Goal: Transaction & Acquisition: Obtain resource

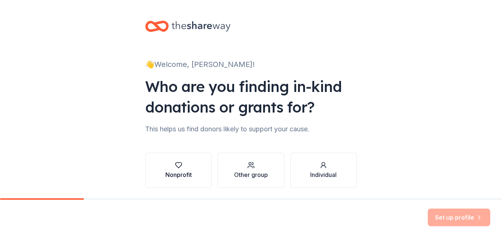
click at [181, 161] on icon "button" at bounding box center [178, 164] width 7 height 7
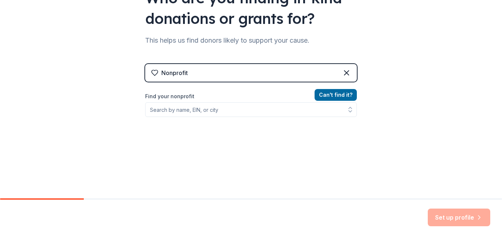
scroll to position [89, 0]
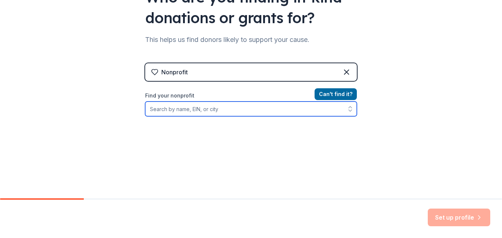
click at [273, 113] on input "Find your nonprofit" at bounding box center [251, 108] width 212 height 15
type input "[PERSON_NAME]"
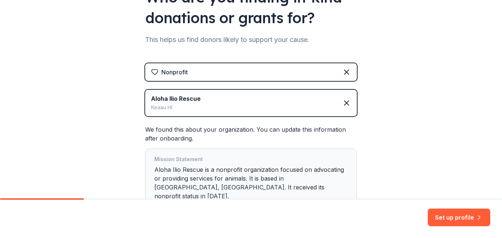
scroll to position [142, 0]
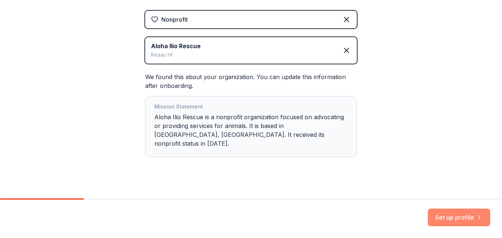
click at [462, 215] on button "Set up profile" at bounding box center [459, 218] width 63 height 18
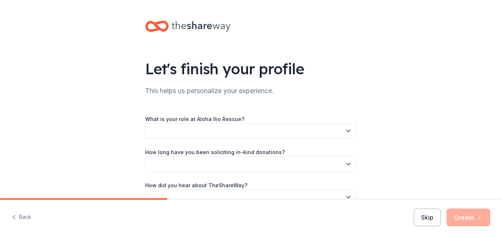
click at [351, 125] on button "button" at bounding box center [251, 130] width 212 height 15
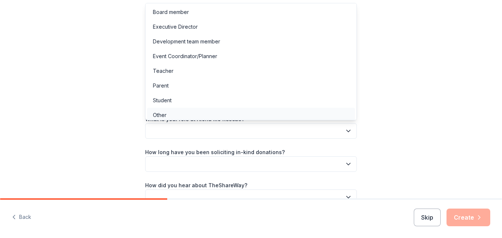
click at [317, 115] on div "Other" at bounding box center [251, 115] width 208 height 15
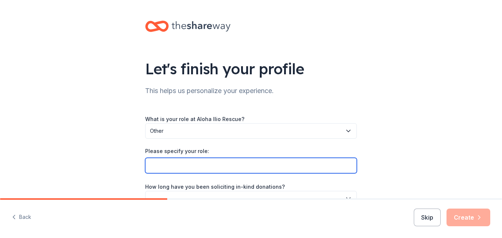
click at [334, 171] on input "Please specify your role:" at bounding box center [251, 165] width 212 height 15
type input "o"
type input "consultant"
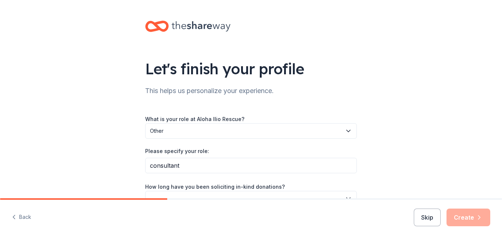
click at [465, 157] on div "Let's finish your profile This helps us personalize your experience. What is yo…" at bounding box center [251, 137] width 502 height 275
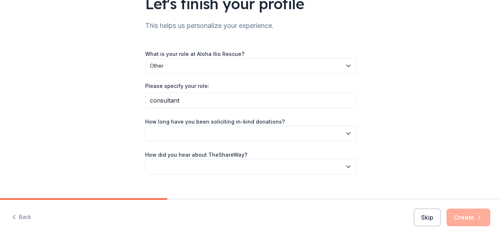
scroll to position [74, 0]
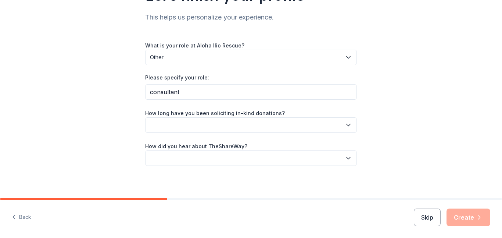
click at [351, 121] on icon "button" at bounding box center [348, 124] width 7 height 7
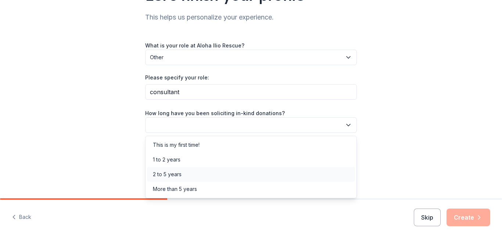
click at [266, 171] on div "2 to 5 years" at bounding box center [251, 174] width 208 height 15
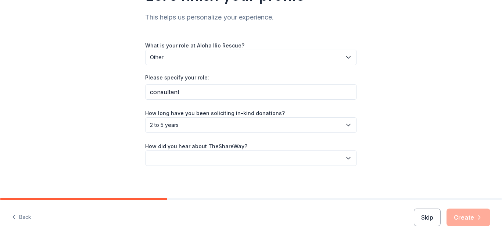
click at [268, 157] on button "button" at bounding box center [251, 157] width 212 height 15
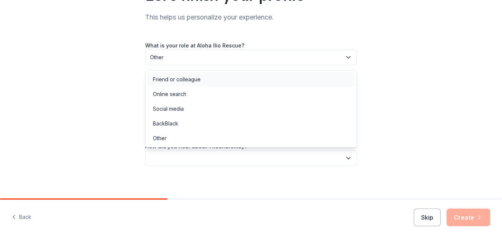
click at [260, 79] on div "Friend or colleague" at bounding box center [251, 79] width 208 height 15
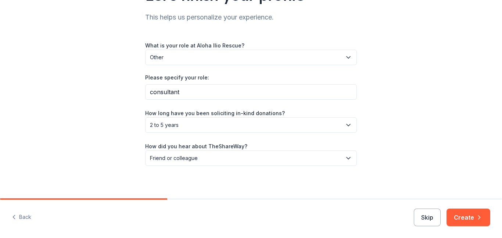
click at [443, 107] on div "Let's finish your profile This helps us personalize your experience. What is yo…" at bounding box center [251, 63] width 502 height 275
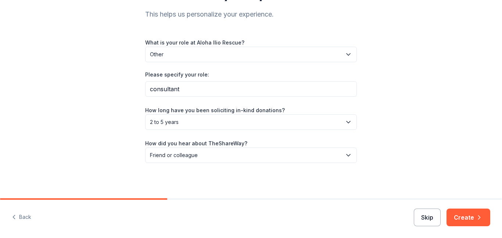
click at [436, 220] on button "Skip" at bounding box center [427, 218] width 27 height 18
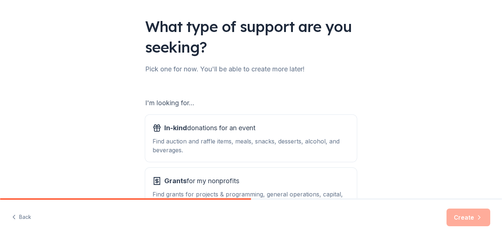
scroll to position [99, 0]
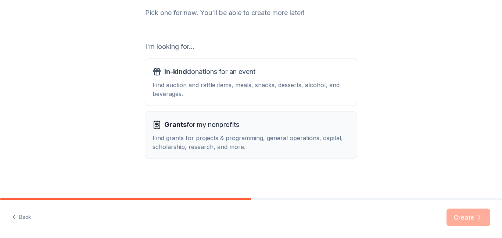
click at [232, 135] on div "Find grants for projects & programming, general operations, capital, scholarshi…" at bounding box center [251, 142] width 197 height 18
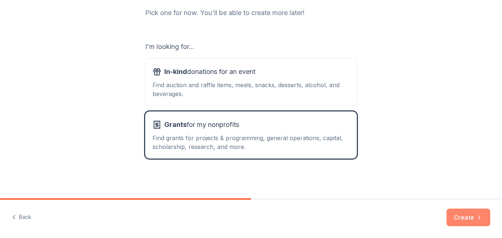
click at [473, 219] on button "Create" at bounding box center [469, 218] width 44 height 18
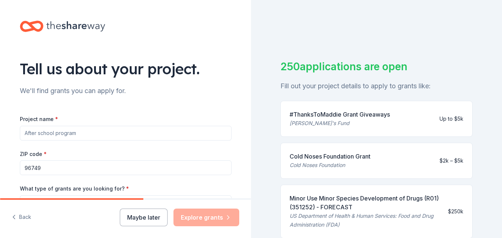
click at [125, 131] on input "Project name *" at bounding box center [126, 133] width 212 height 15
click at [141, 221] on button "Maybe later" at bounding box center [144, 218] width 48 height 18
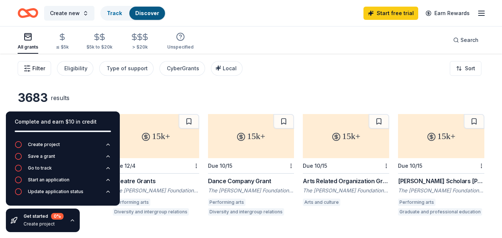
click at [28, 63] on button "Filter" at bounding box center [34, 68] width 33 height 15
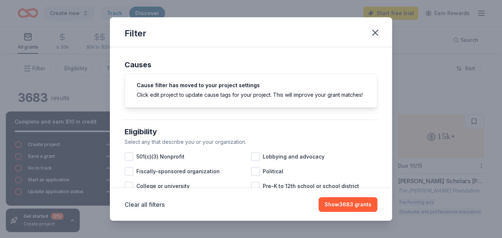
click at [189, 99] on div "Cause filter has moved to your project settings Click edit project to update ca…" at bounding box center [251, 91] width 253 height 34
click at [188, 93] on div "Click edit project to update cause tags for your project. This will improve you…" at bounding box center [251, 95] width 229 height 8
click at [128, 157] on div at bounding box center [129, 156] width 9 height 9
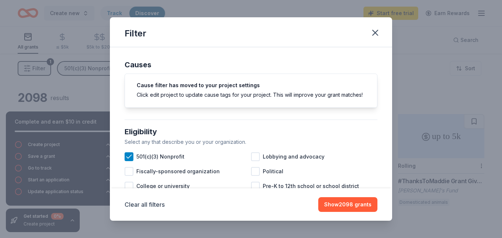
click at [350, 146] on div "Select any that describe you or your organization." at bounding box center [251, 142] width 253 height 9
drag, startPoint x: 350, startPoint y: 146, endPoint x: 343, endPoint y: 185, distance: 39.9
click at [343, 185] on div "Eligibility Select any that describe you or your organization. 501(c)(3) Nonpro…" at bounding box center [251, 196] width 259 height 147
drag, startPoint x: 391, startPoint y: 136, endPoint x: 343, endPoint y: 170, distance: 58.7
click at [343, 170] on div "Causes Cause filter has moved to your project settings Click edit project to up…" at bounding box center [251, 118] width 282 height 142
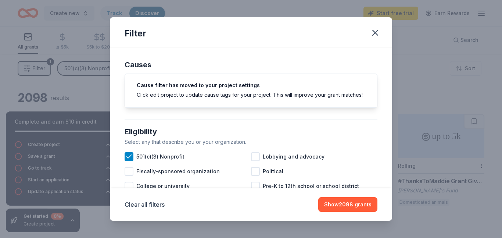
drag, startPoint x: 236, startPoint y: 177, endPoint x: 231, endPoint y: 199, distance: 23.5
click at [231, 199] on div "Filter Causes Cause filter has moved to your project settings Click edit projec…" at bounding box center [251, 119] width 282 height 204
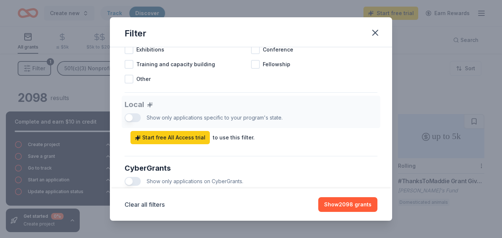
type button "on"
click at [351, 90] on div "Type of support Select the type of support that you're looking for. Projects & …" at bounding box center [251, 31] width 253 height 124
drag, startPoint x: 313, startPoint y: 159, endPoint x: 288, endPoint y: 58, distance: 104.4
click at [155, 207] on button "Clear all filters" at bounding box center [145, 204] width 40 height 9
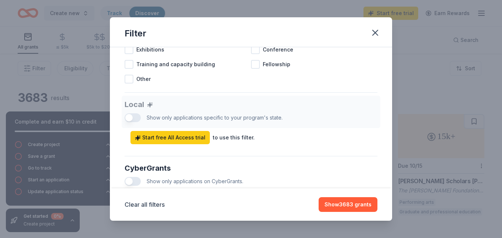
click at [329, 82] on div "Projects & programming General operations Capital Scholarship Research Educatio…" at bounding box center [251, 42] width 253 height 88
drag, startPoint x: 392, startPoint y: 81, endPoint x: 339, endPoint y: 194, distance: 125.0
click at [339, 194] on div "Filter Causes Cause filter has moved to your project settings Click edit projec…" at bounding box center [251, 119] width 502 height 238
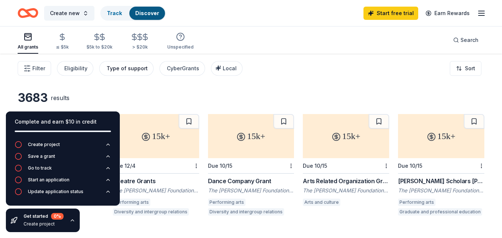
click at [129, 69] on div "Type of support" at bounding box center [127, 68] width 41 height 9
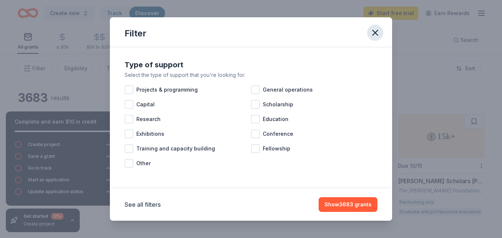
click at [375, 30] on icon "button" at bounding box center [375, 33] width 10 height 10
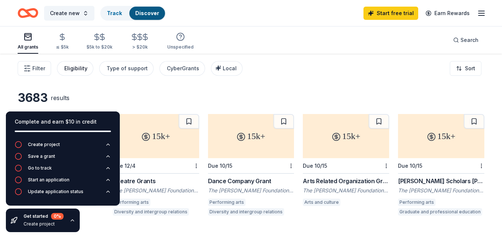
click at [73, 75] on button "Eligibility" at bounding box center [75, 68] width 36 height 15
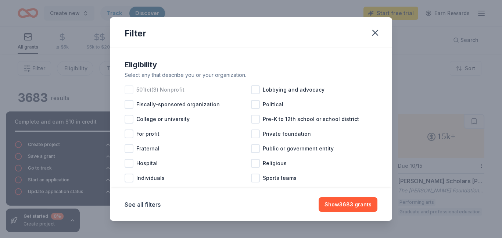
click at [129, 89] on div at bounding box center [129, 89] width 9 height 9
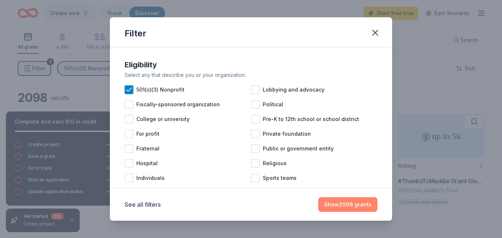
click at [335, 203] on button "Show 2098 grants" at bounding box center [347, 204] width 59 height 15
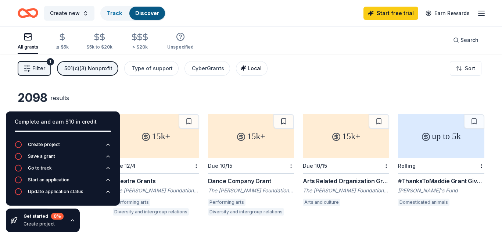
click at [251, 69] on span "Local" at bounding box center [255, 68] width 14 height 6
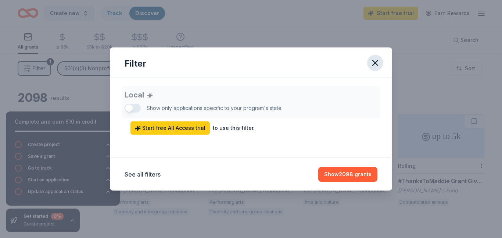
click at [372, 58] on icon "button" at bounding box center [375, 63] width 10 height 10
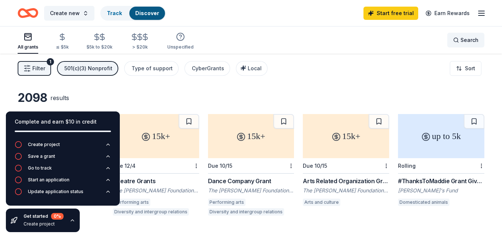
click at [454, 41] on div "Search" at bounding box center [465, 40] width 25 height 9
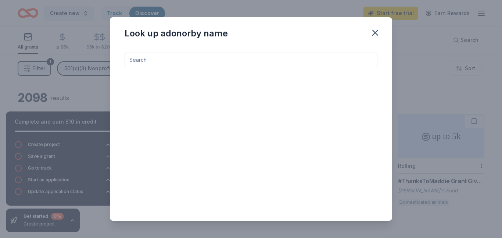
click at [255, 63] on input at bounding box center [251, 60] width 253 height 15
click at [374, 33] on icon "button" at bounding box center [375, 33] width 10 height 10
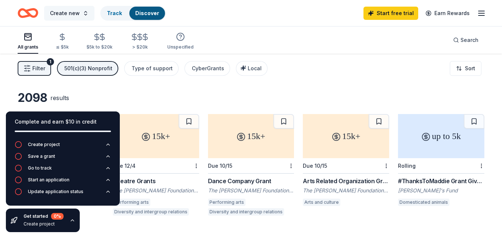
click at [68, 11] on span "Create new" at bounding box center [65, 13] width 30 height 9
